Goal: Transaction & Acquisition: Download file/media

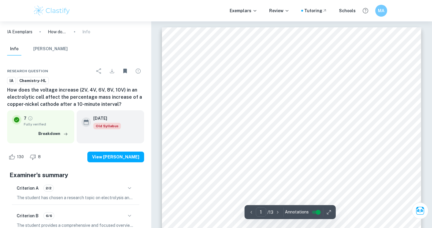
click at [258, 78] on div "1 The Effect of Voltage Increase on the Percentage Mass Increase of Cathodes in…" at bounding box center [291, 210] width 259 height 366
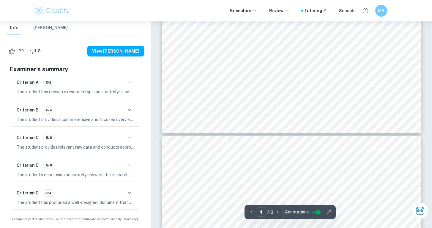
type input "5"
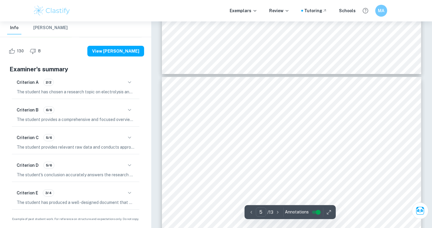
click at [304, 211] on span "Annotations" at bounding box center [297, 212] width 24 height 6
click at [326, 210] on icon "button" at bounding box center [329, 212] width 6 height 6
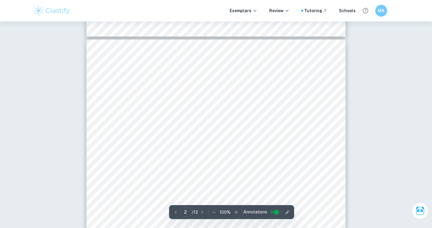
scroll to position [396, 0]
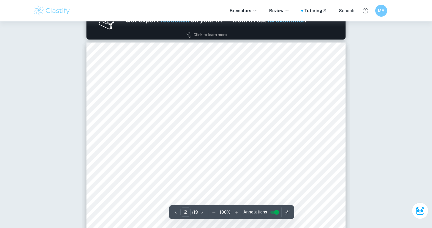
type input "1"
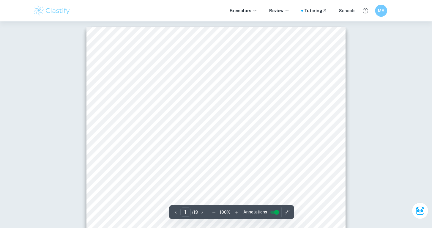
scroll to position [0, 0]
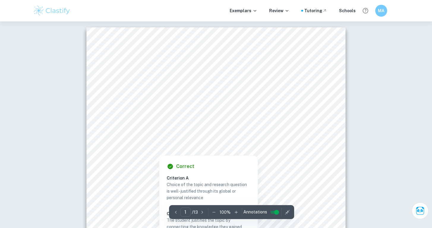
click at [306, 88] on div at bounding box center [216, 85] width 196 height 6
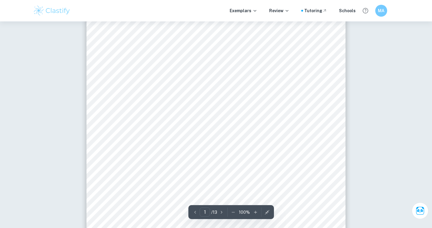
scroll to position [27, 0]
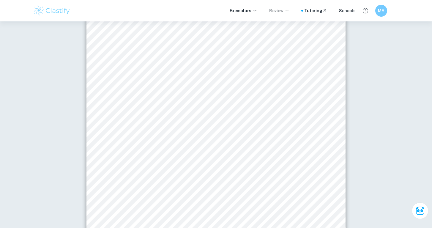
click at [286, 10] on p "Review" at bounding box center [279, 10] width 20 height 7
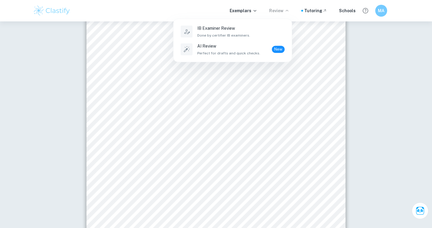
click at [344, 10] on div at bounding box center [216, 114] width 432 height 228
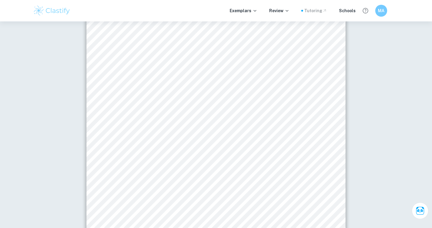
click at [314, 10] on div "Tutoring" at bounding box center [315, 10] width 23 height 7
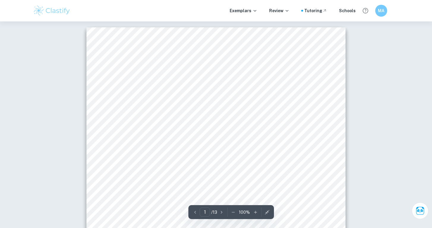
scroll to position [0, 0]
click at [250, 10] on p "Exemplars" at bounding box center [244, 10] width 28 height 7
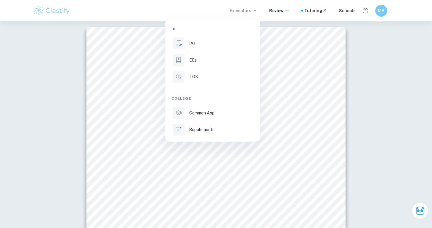
click at [300, 69] on div at bounding box center [216, 114] width 432 height 228
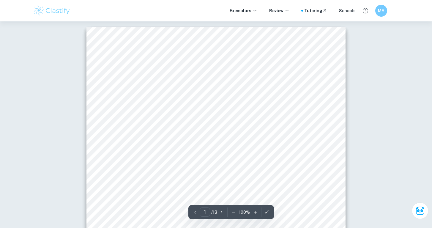
drag, startPoint x: 115, startPoint y: 160, endPoint x: 115, endPoint y: 61, distance: 99.2
click at [115, 61] on div "1 The Effect of Voltage Increase on the Percentage Mass Increase of Cathodes in…" at bounding box center [215, 210] width 259 height 366
drag, startPoint x: 116, startPoint y: 61, endPoint x: 131, endPoint y: 62, distance: 15.5
click at [131, 62] on div "1 The Effect of Voltage Increase on the Percentage Mass Increase of Cathodes in…" at bounding box center [215, 210] width 259 height 366
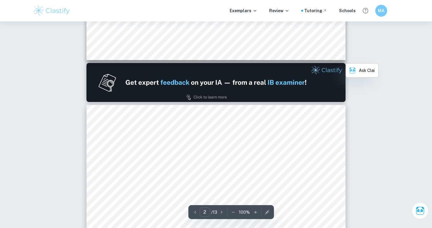
click at [142, 140] on span "chemical energy (More, 2019b). Key parts of the cell are the anode, cathode, el…" at bounding box center [216, 139] width 196 height 5
type input "1"
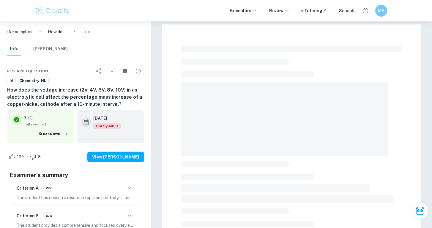
checkbox input "true"
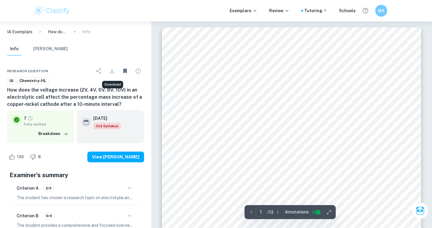
click at [115, 72] on icon "Download" at bounding box center [111, 70] width 7 height 7
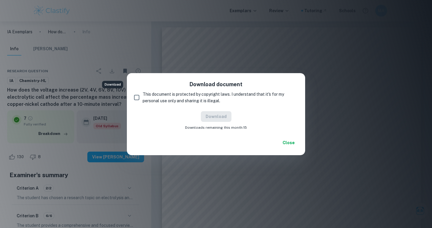
click at [137, 96] on input "This document is protected by copyright laws. I understand that it's for my per…" at bounding box center [137, 97] width 12 height 12
checkbox input "true"
click at [219, 119] on button "Download" at bounding box center [216, 116] width 31 height 11
